Goal: Task Accomplishment & Management: Manage account settings

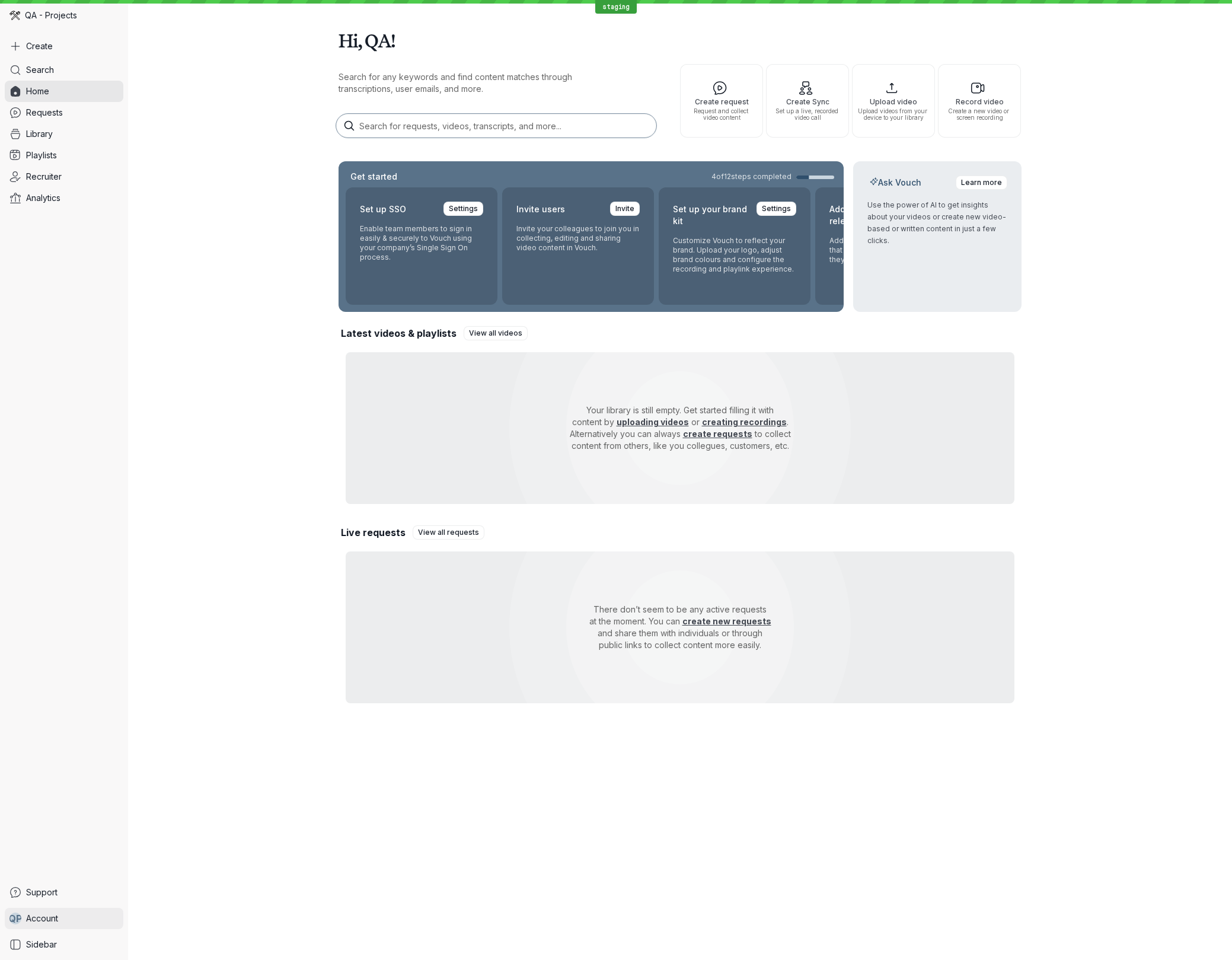
click at [64, 920] on link "Q P Account" at bounding box center [64, 918] width 118 height 21
click at [196, 722] on span "Account settings" at bounding box center [197, 728] width 118 height 12
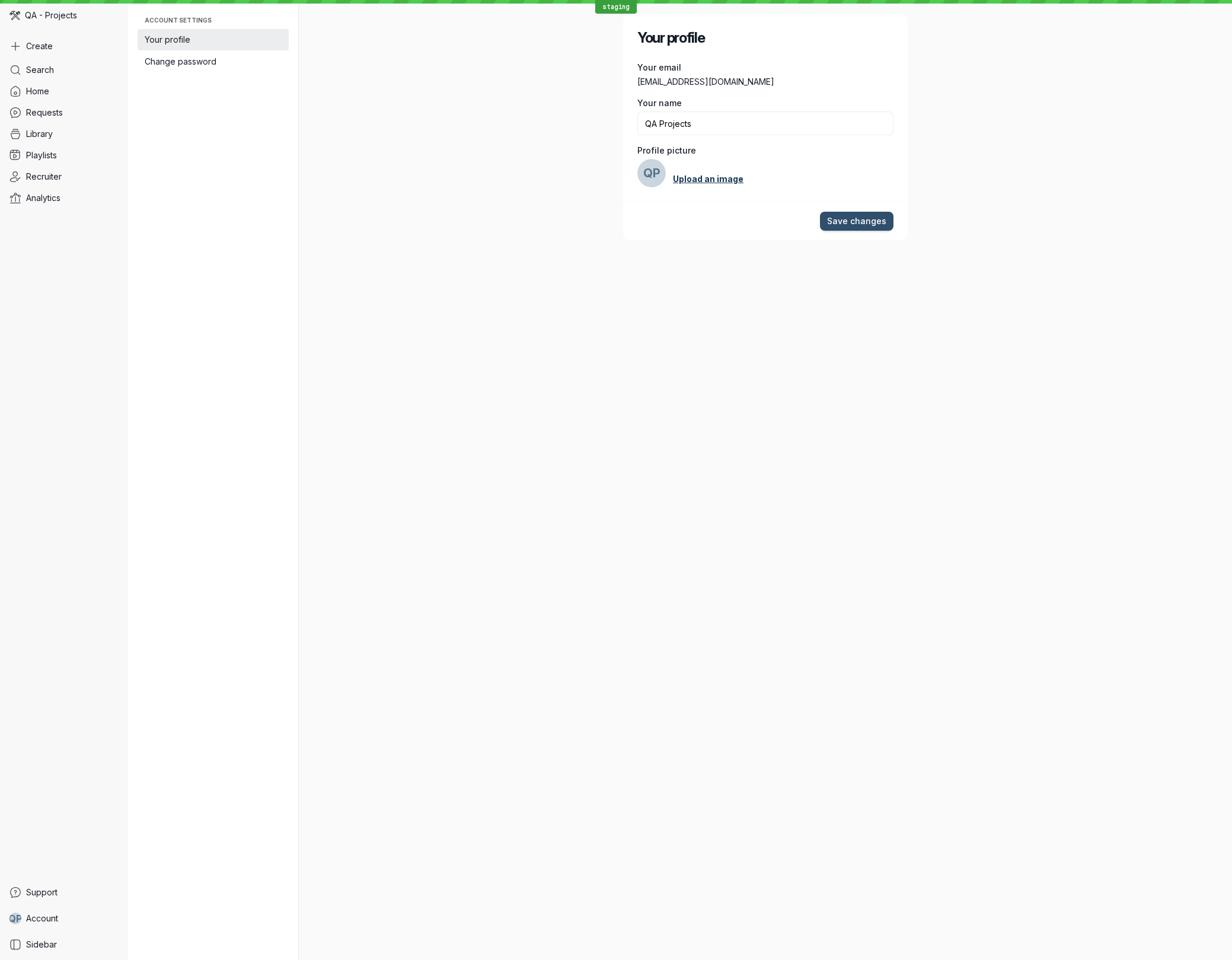
click at [708, 179] on link "Upload an image" at bounding box center [708, 179] width 70 height 12
type input "C:\fakepath\btas15.jpg"
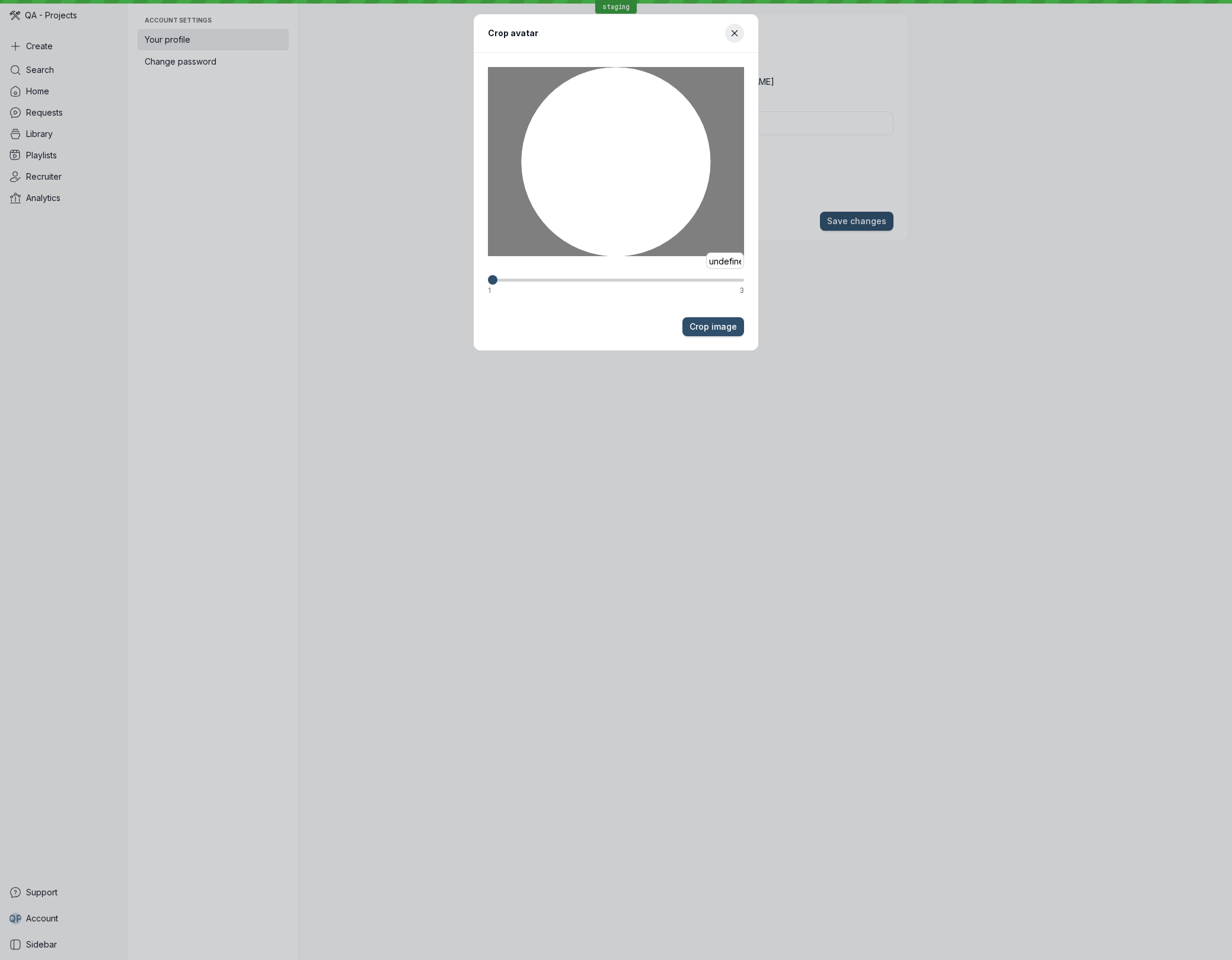
scroll to position [0, 8]
drag, startPoint x: 641, startPoint y: 165, endPoint x: 520, endPoint y: 178, distance: 121.7
click at [520, 178] on div at bounding box center [616, 162] width 256 height 189
click at [732, 326] on span "Crop image" at bounding box center [713, 326] width 47 height 12
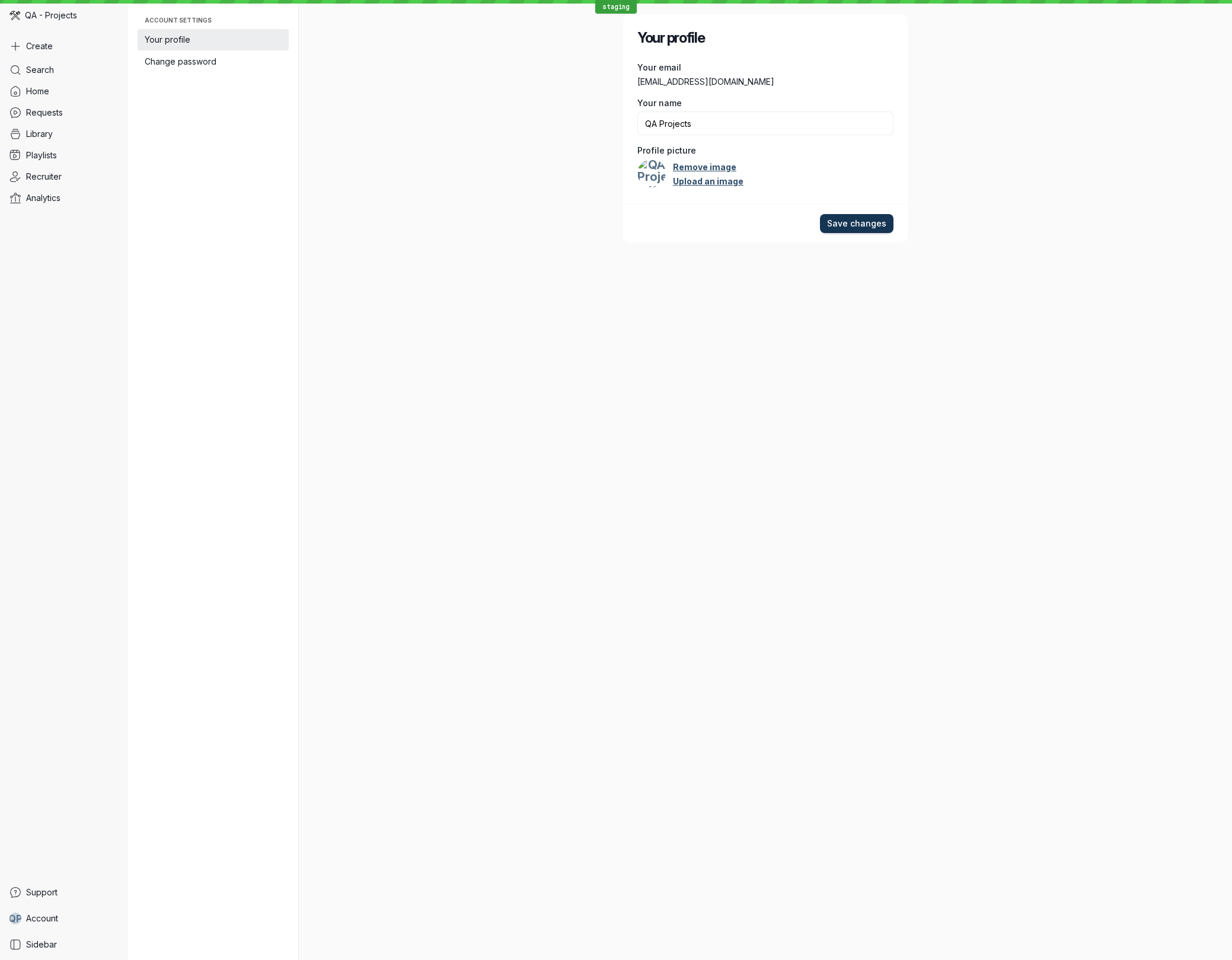
click at [877, 219] on span "Save changes" at bounding box center [857, 223] width 60 height 12
click at [83, 919] on link "Account" at bounding box center [64, 918] width 118 height 21
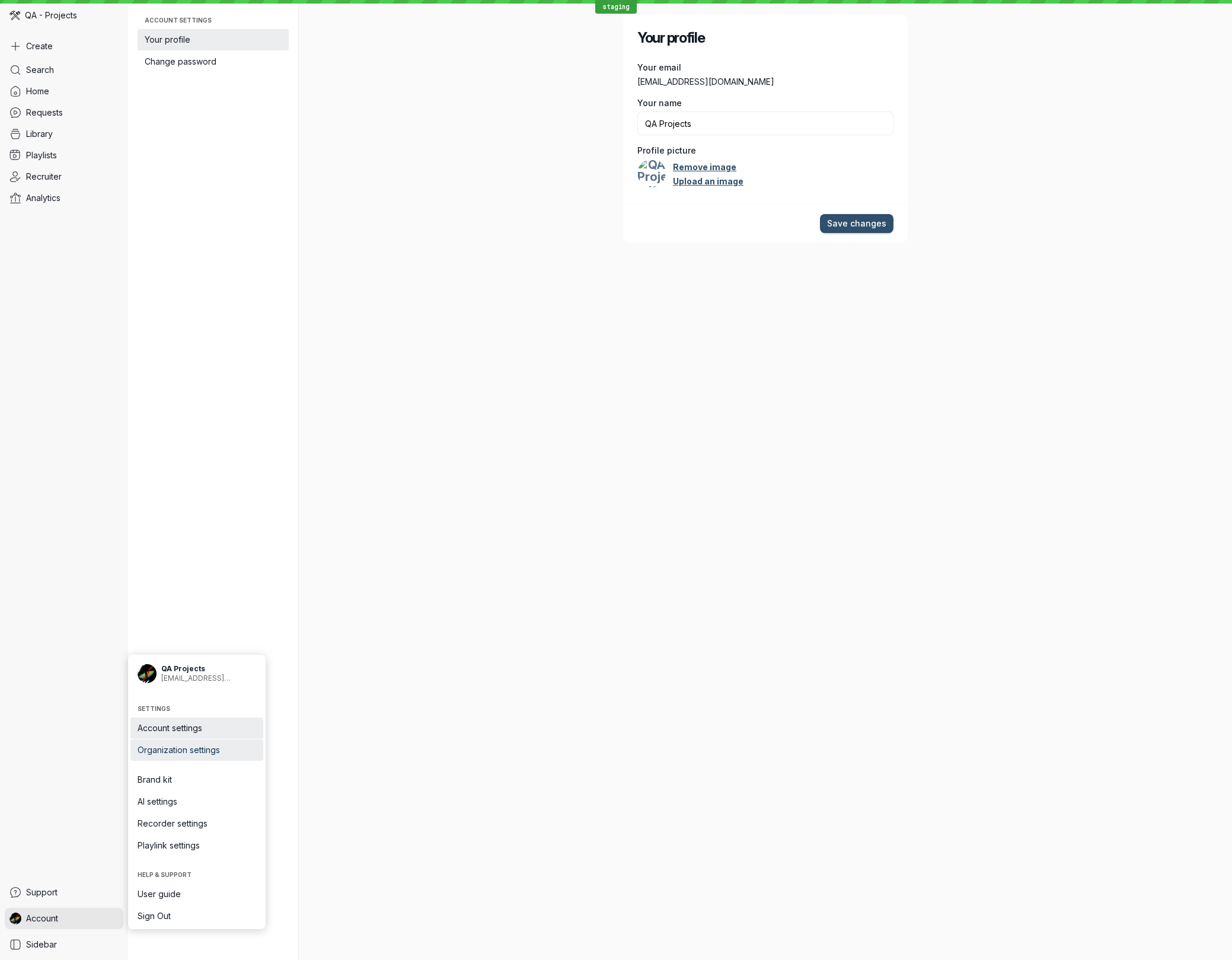
click at [223, 748] on span "Organization settings" at bounding box center [197, 750] width 118 height 12
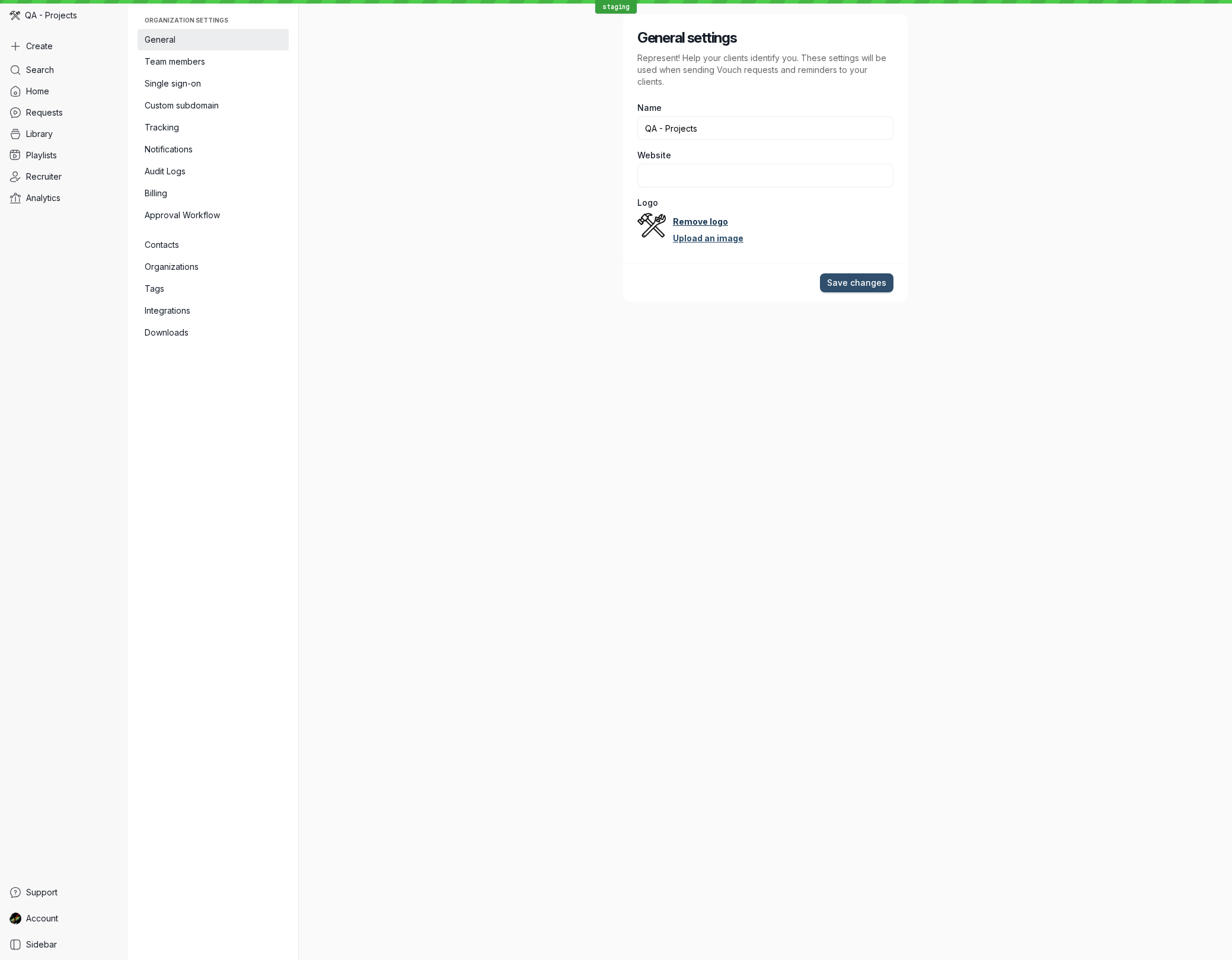
click at [717, 223] on link "Remove logo" at bounding box center [700, 221] width 55 height 12
click at [710, 230] on link "Upload an image" at bounding box center [708, 228] width 70 height 12
type input "C:\fakepath\btas15.jpg"
click at [843, 280] on span "Save changes" at bounding box center [857, 282] width 60 height 12
click at [64, 87] on link "Home" at bounding box center [64, 91] width 118 height 21
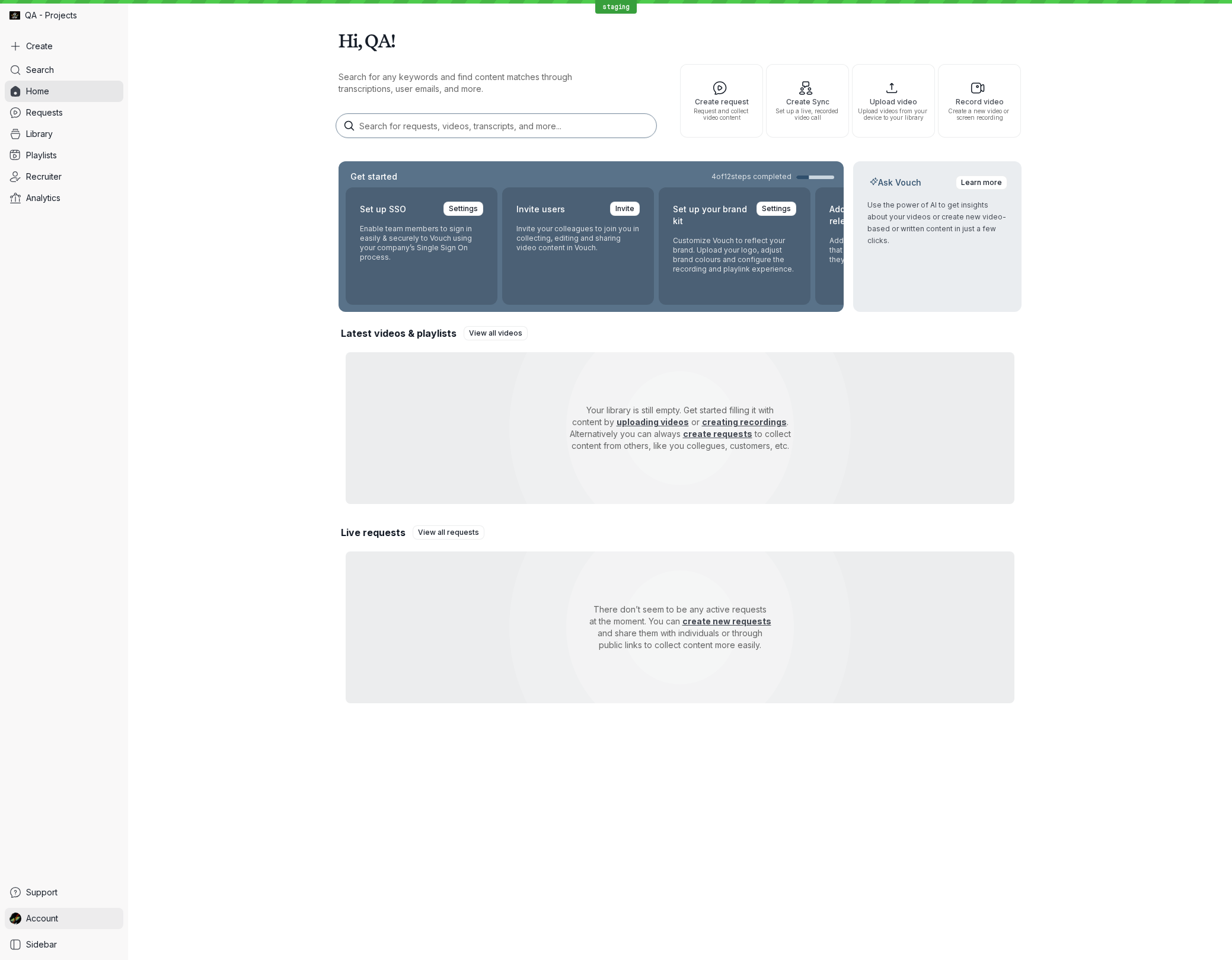
drag, startPoint x: 87, startPoint y: 918, endPoint x: 117, endPoint y: 918, distance: 30.0
click at [87, 918] on link "Account" at bounding box center [64, 918] width 118 height 21
click at [208, 749] on span "Organization settings" at bounding box center [197, 750] width 118 height 12
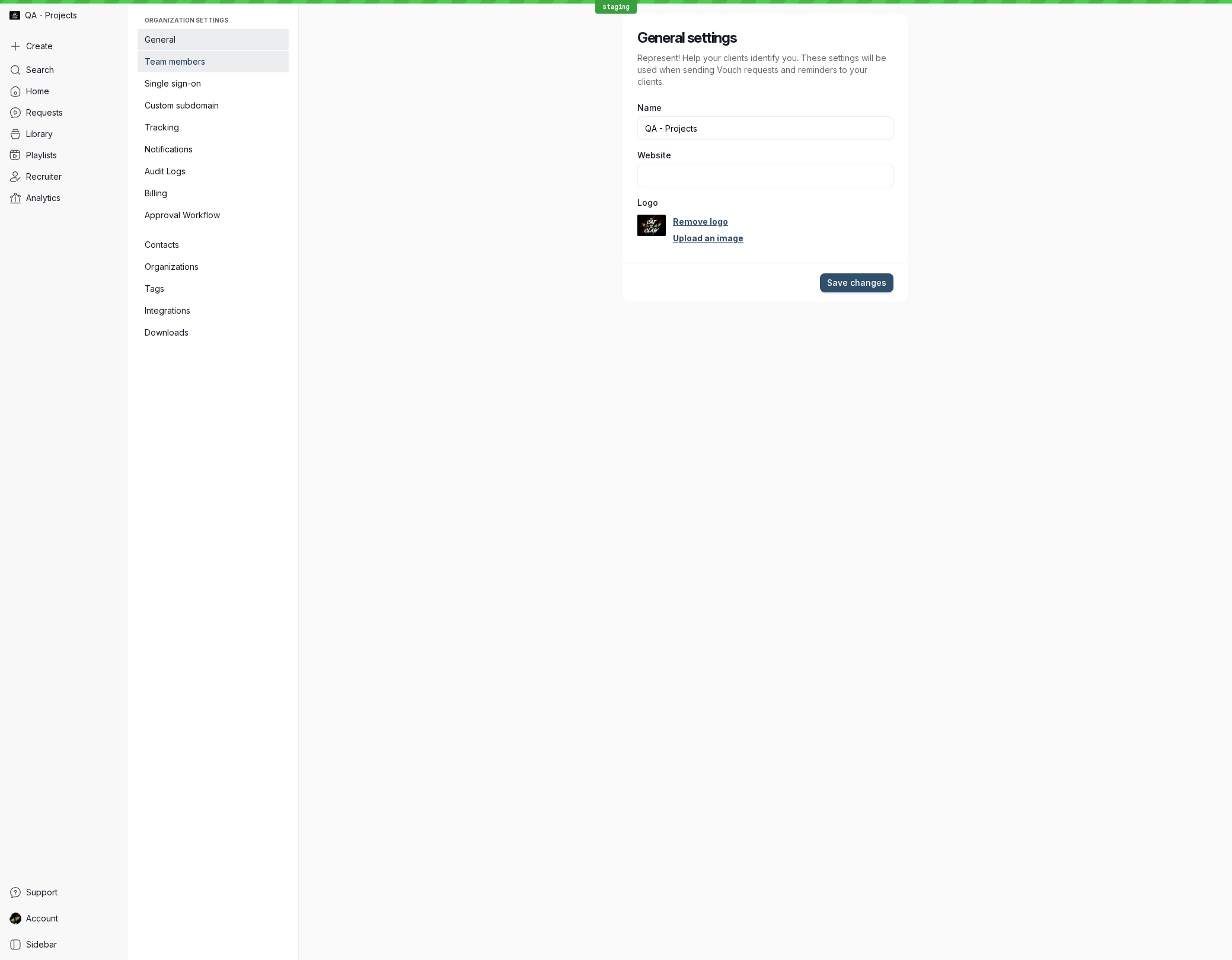
click at [196, 61] on span "Team members" at bounding box center [213, 62] width 137 height 12
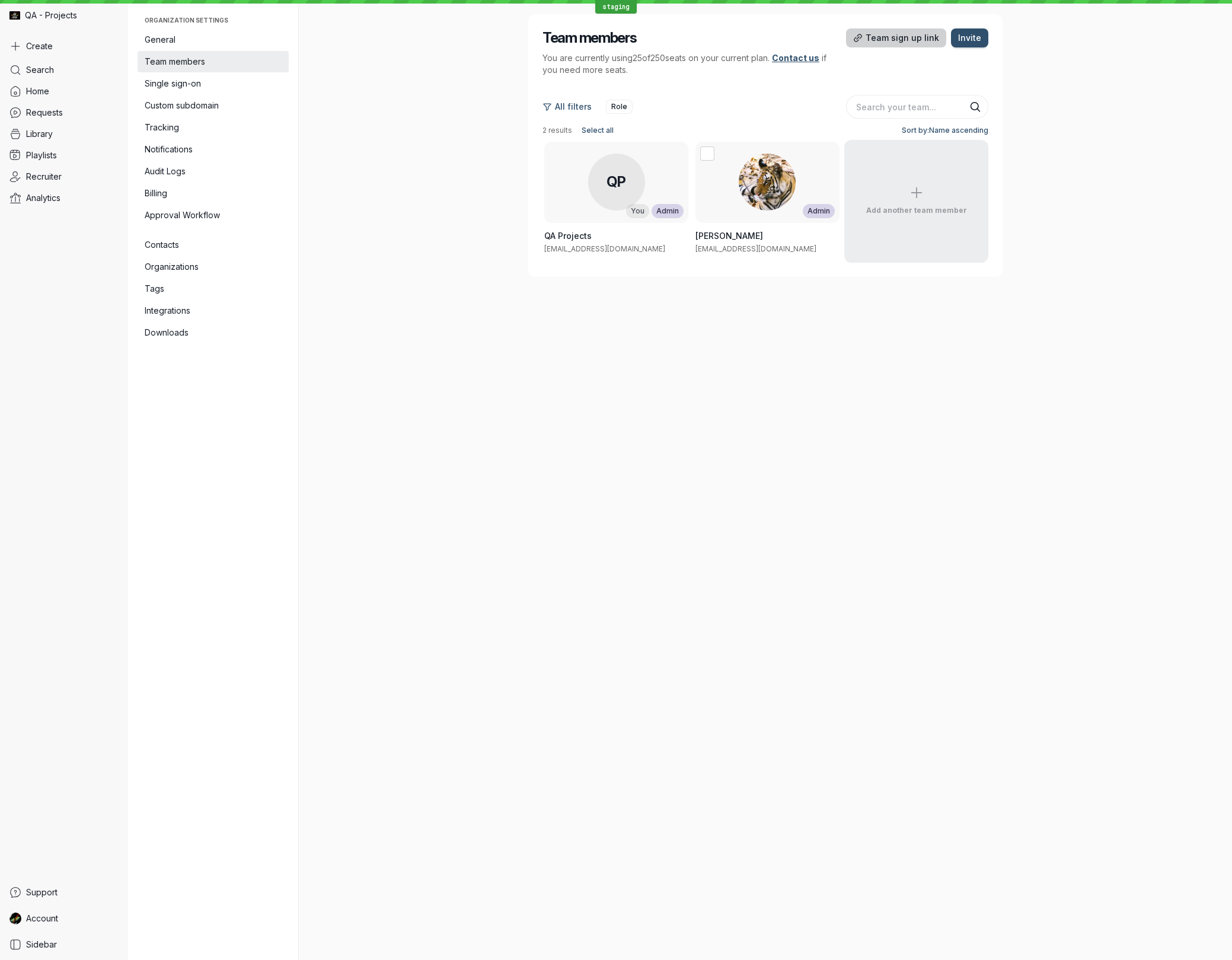
click at [896, 43] on span "Team sign up link" at bounding box center [903, 38] width 73 height 12
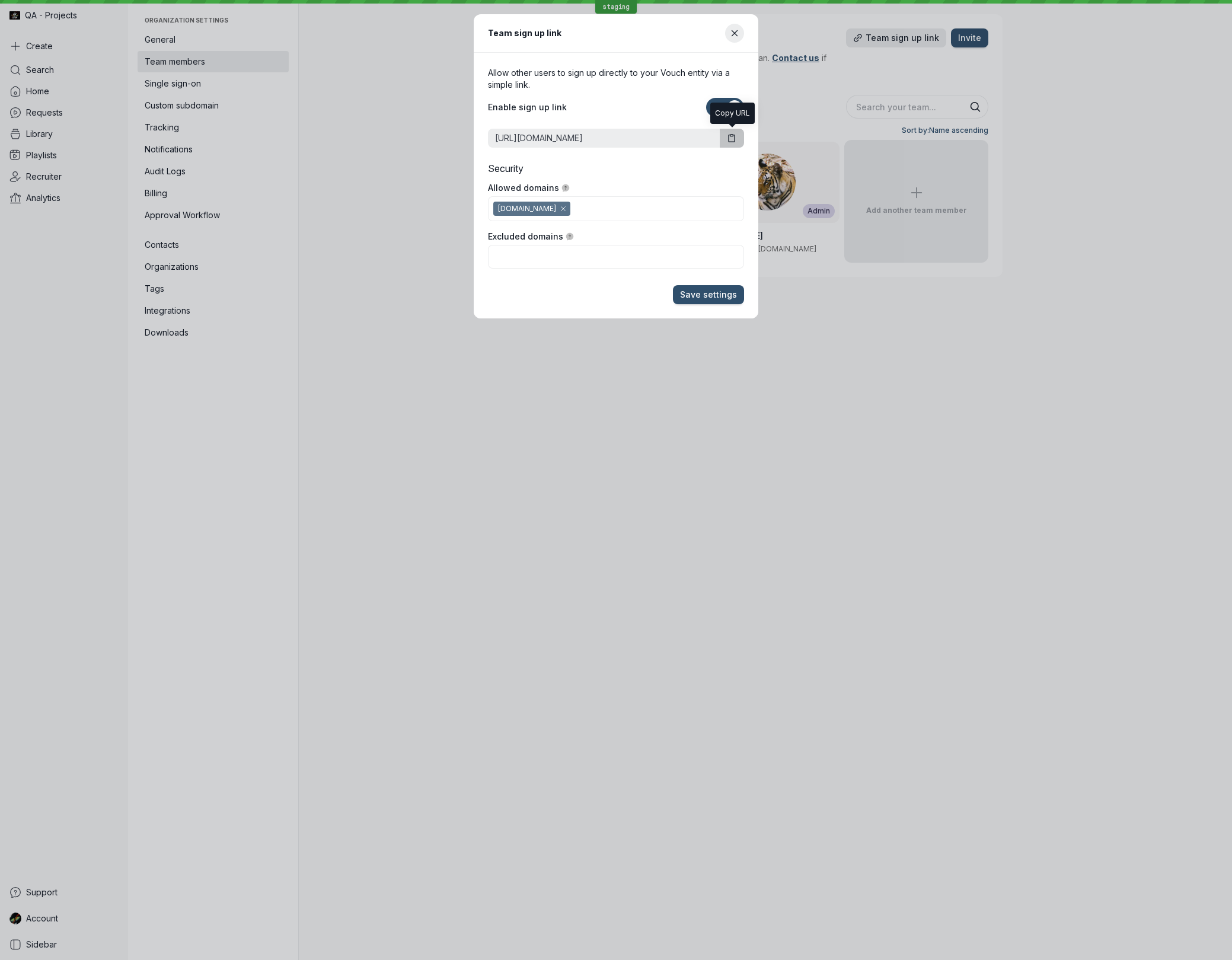
click at [729, 138] on icon "button" at bounding box center [732, 138] width 6 height 7
click at [731, 33] on icon "Close modal" at bounding box center [735, 34] width 10 height 10
